Goal: Check status: Check status

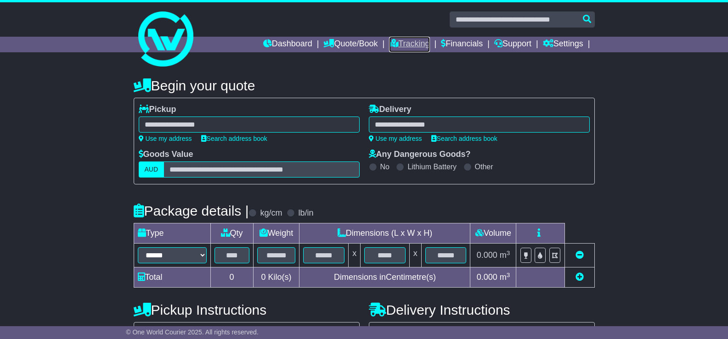
click at [404, 43] on link "Tracking" at bounding box center [409, 45] width 40 height 16
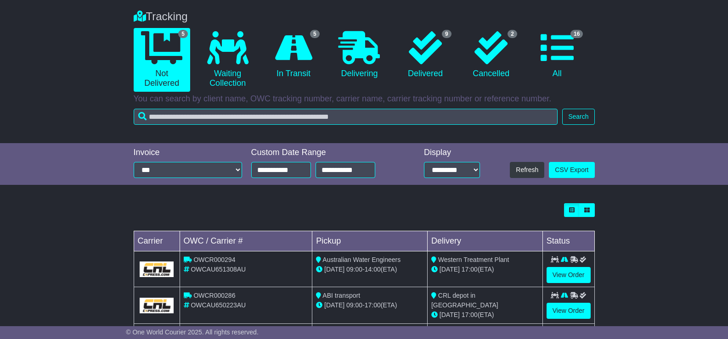
scroll to position [138, 0]
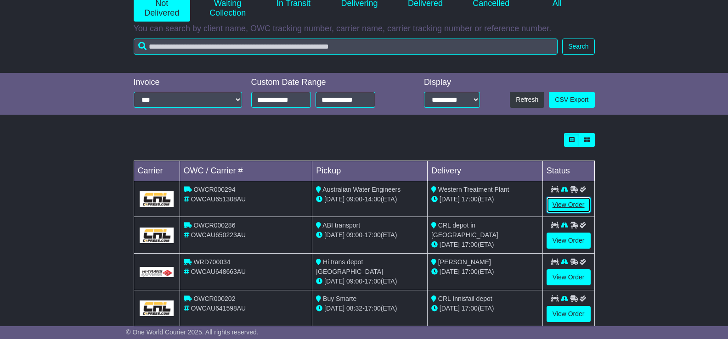
click at [575, 207] on link "View Order" at bounding box center [568, 205] width 44 height 16
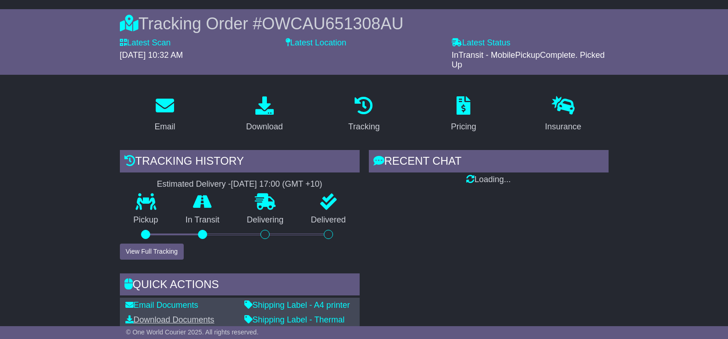
scroll to position [184, 0]
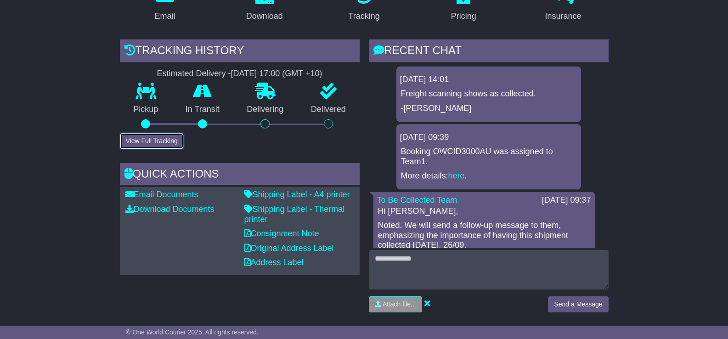
click at [145, 139] on button "View Full Tracking" at bounding box center [152, 141] width 64 height 16
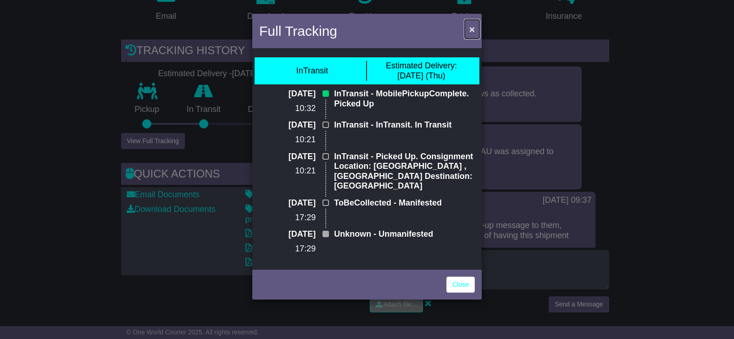
click at [472, 32] on span "×" at bounding box center [473, 29] width 6 height 11
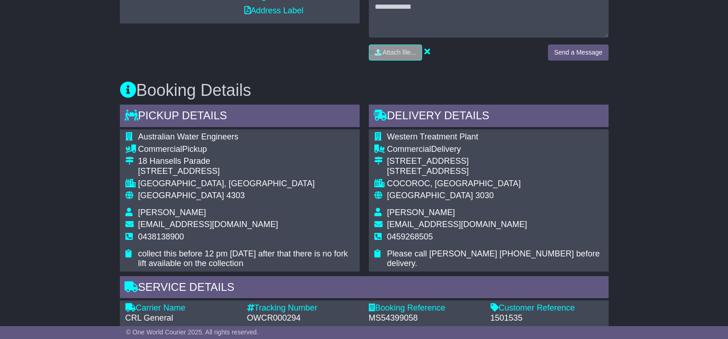
scroll to position [505, 0]
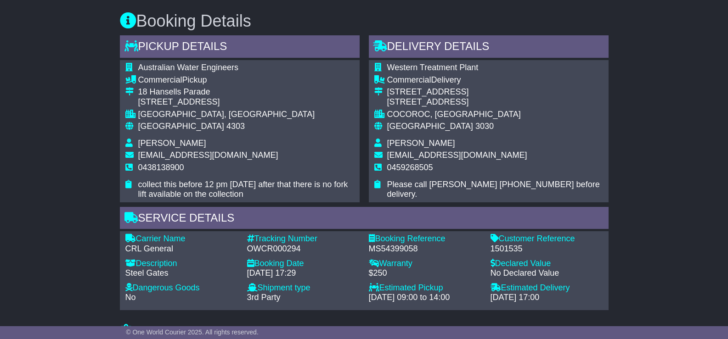
click at [262, 249] on div "OWCR000294" at bounding box center [303, 249] width 112 height 10
copy div "OWCR000294"
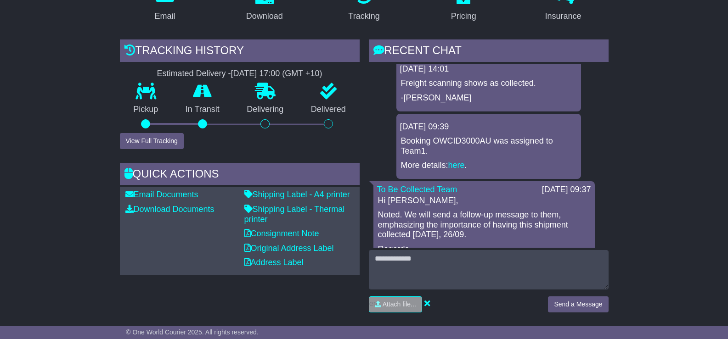
scroll to position [0, 0]
